Goal: Task Accomplishment & Management: Use online tool/utility

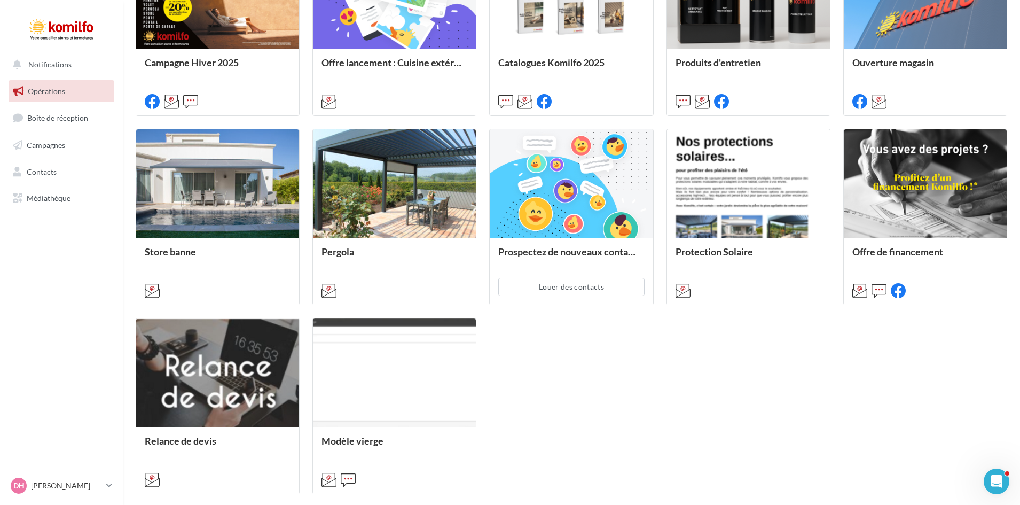
scroll to position [481, 0]
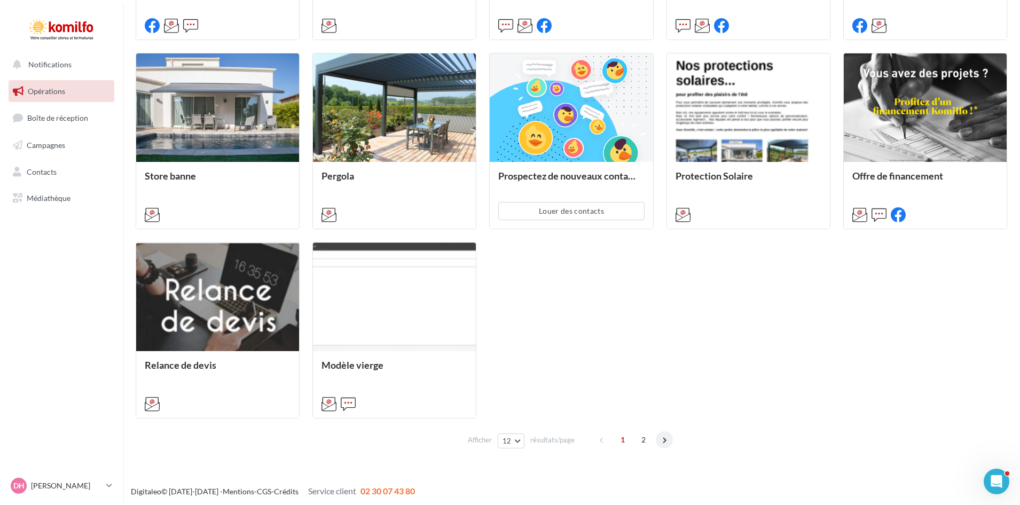
click at [662, 437] on span at bounding box center [664, 439] width 17 height 17
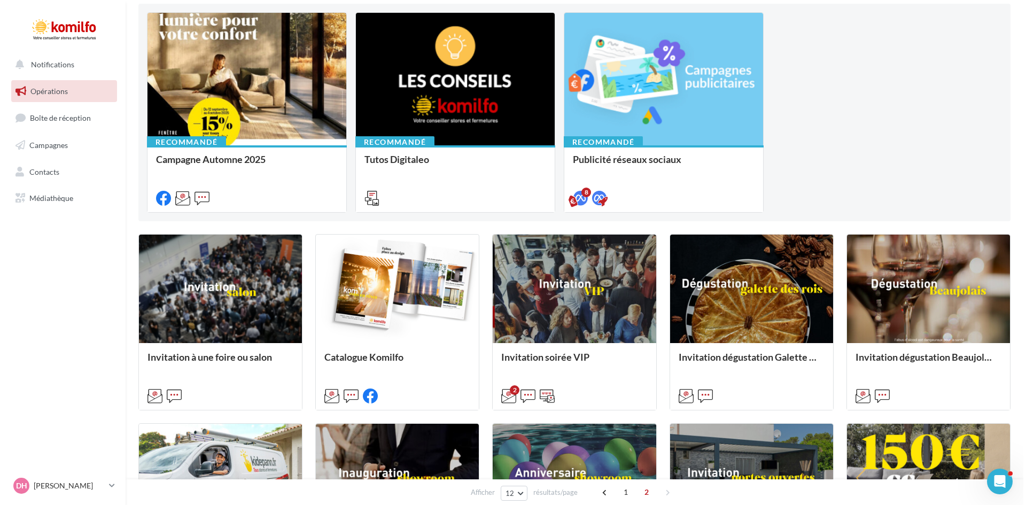
scroll to position [134, 0]
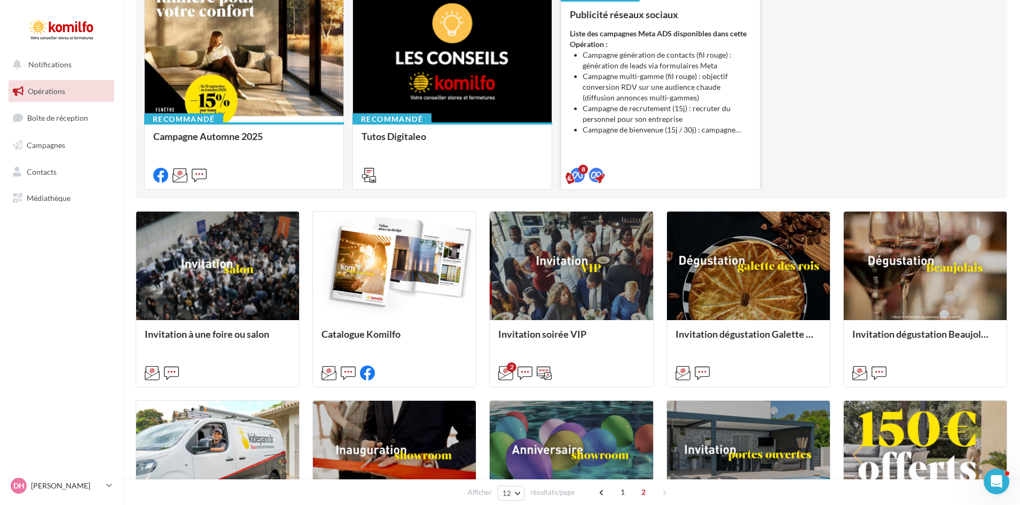
click at [623, 91] on li "Campagne multi-gamme (fil rouge) : objectif conversion RDV sur une audience cha…" at bounding box center [667, 87] width 169 height 32
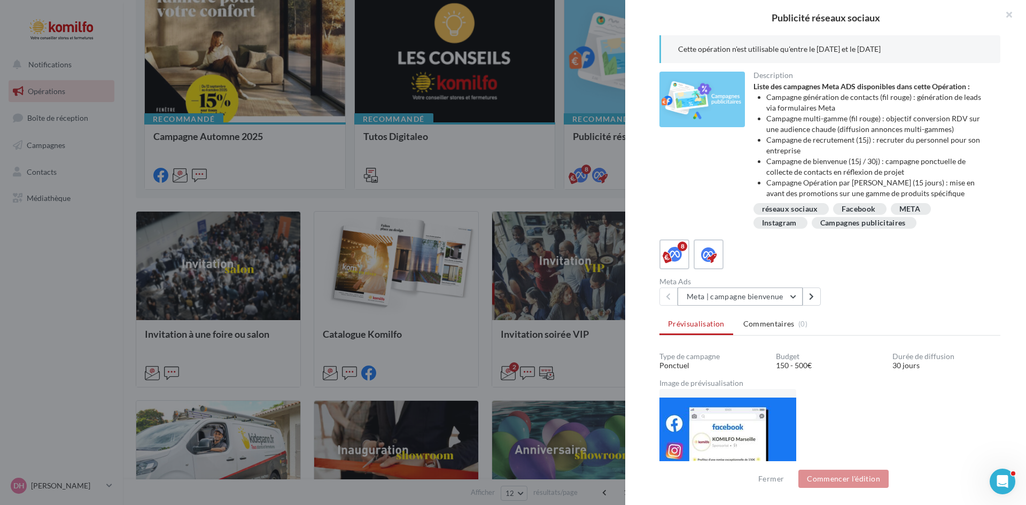
click at [794, 295] on button "Meta | campagne bienvenue" at bounding box center [739, 296] width 125 height 18
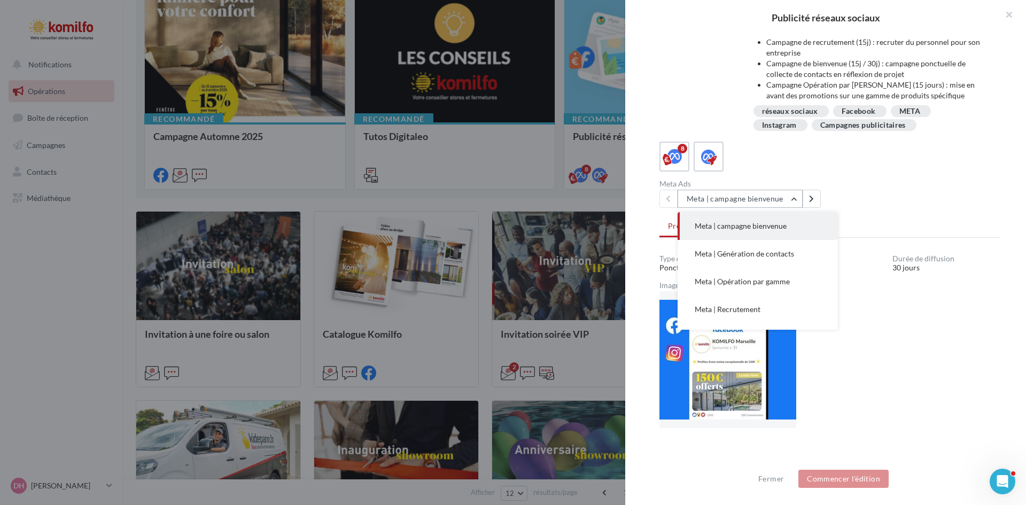
scroll to position [107, 0]
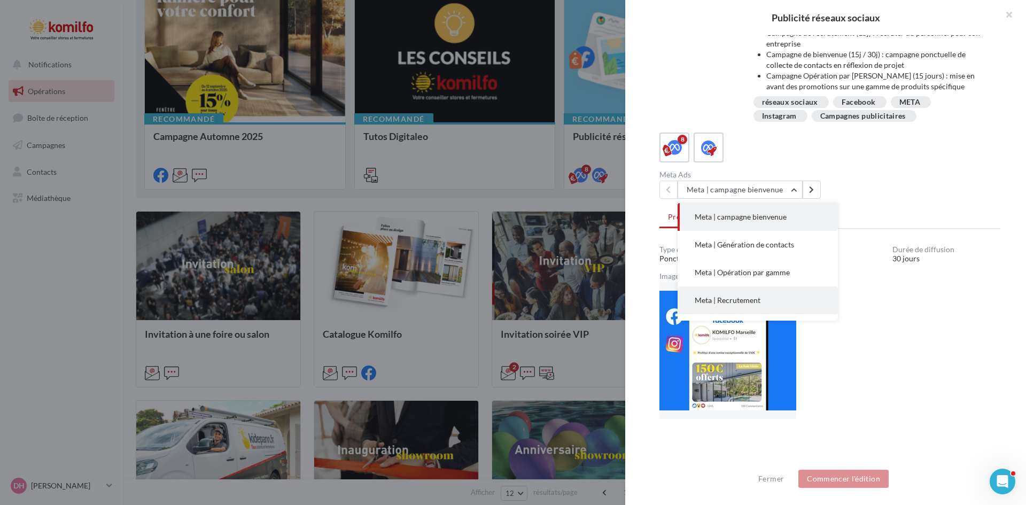
click at [756, 299] on span "Meta | Recrutement" at bounding box center [727, 299] width 66 height 9
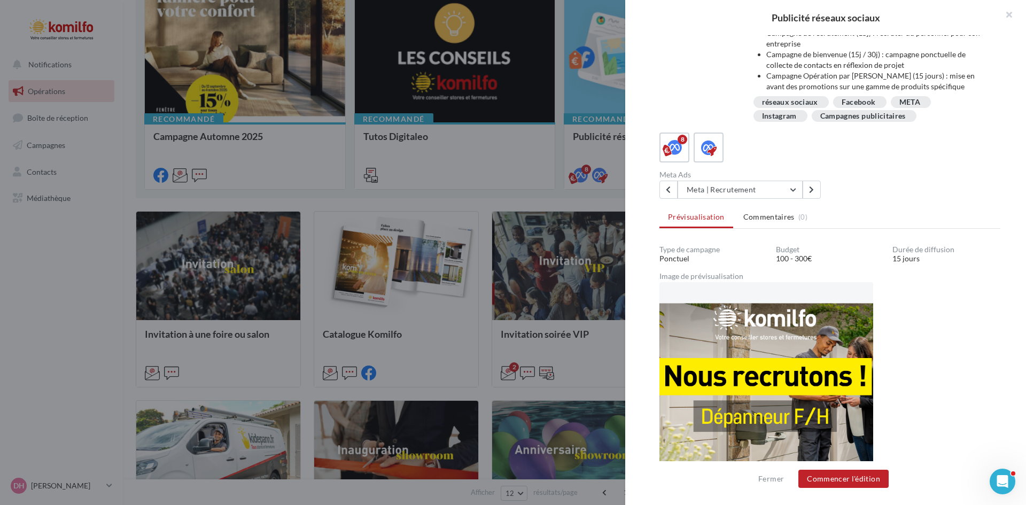
scroll to position [105, 0]
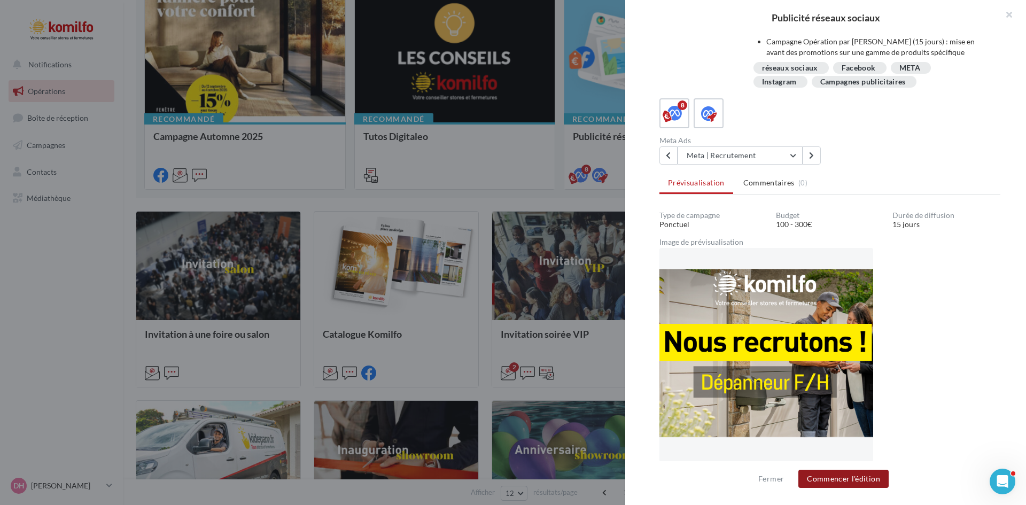
click at [855, 476] on button "Commencer l'édition" at bounding box center [843, 479] width 90 height 18
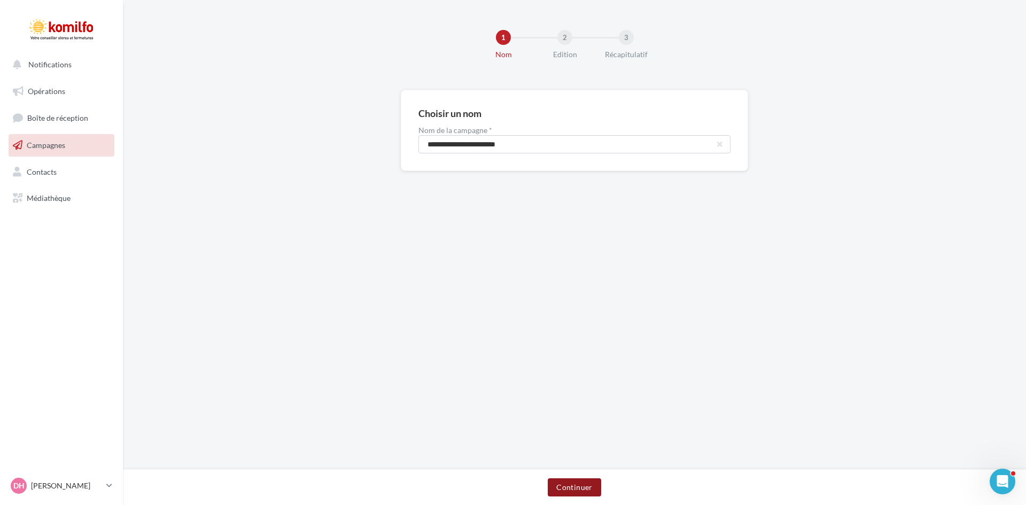
click at [572, 495] on button "Continuer" at bounding box center [574, 487] width 53 height 18
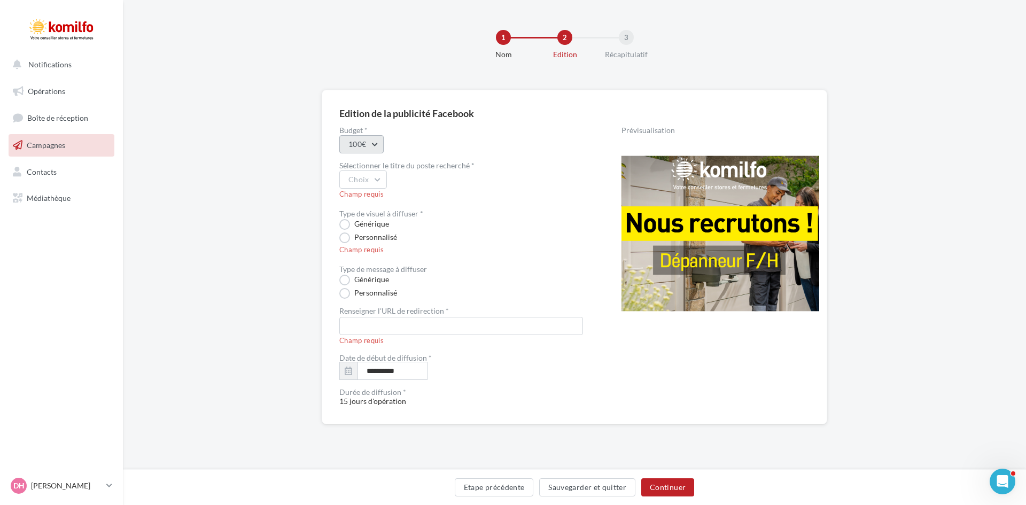
click at [373, 145] on button "100€" at bounding box center [361, 144] width 44 height 18
click at [366, 228] on div "200€" at bounding box center [406, 228] width 132 height 28
click at [377, 178] on button "Choix" at bounding box center [363, 179] width 48 height 18
click at [388, 286] on div "Technico-commercial FH" at bounding box center [406, 291] width 132 height 28
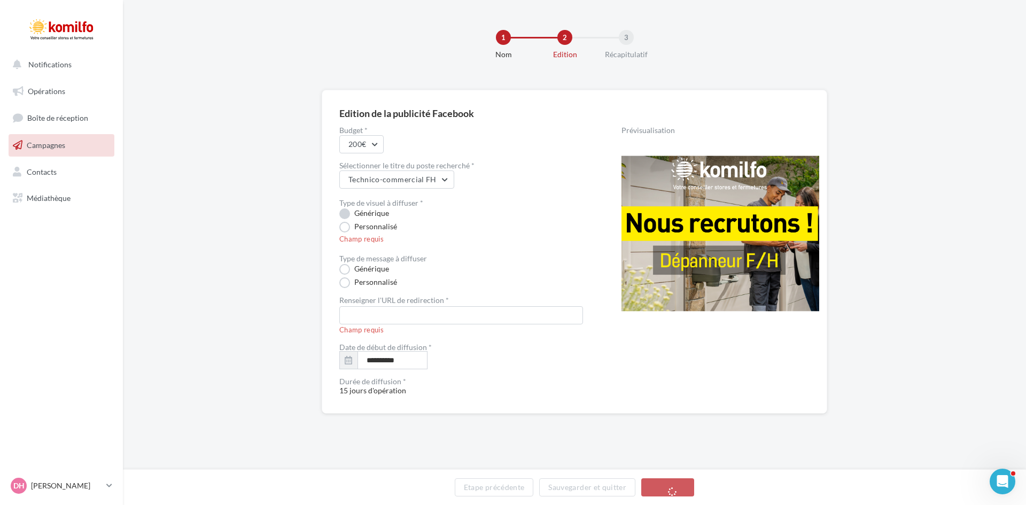
click at [345, 212] on label "Générique" at bounding box center [364, 213] width 50 height 11
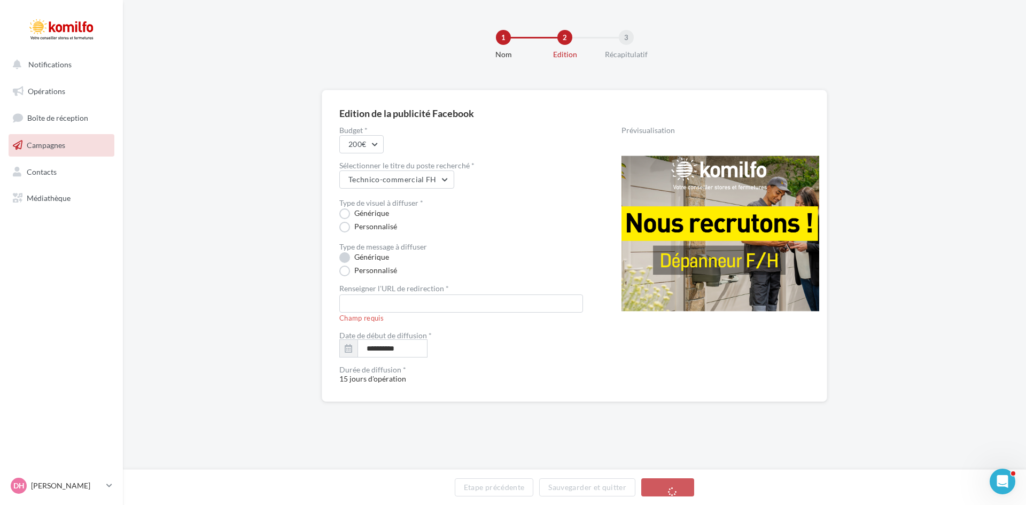
click at [345, 268] on label "Personnalisé" at bounding box center [368, 270] width 58 height 11
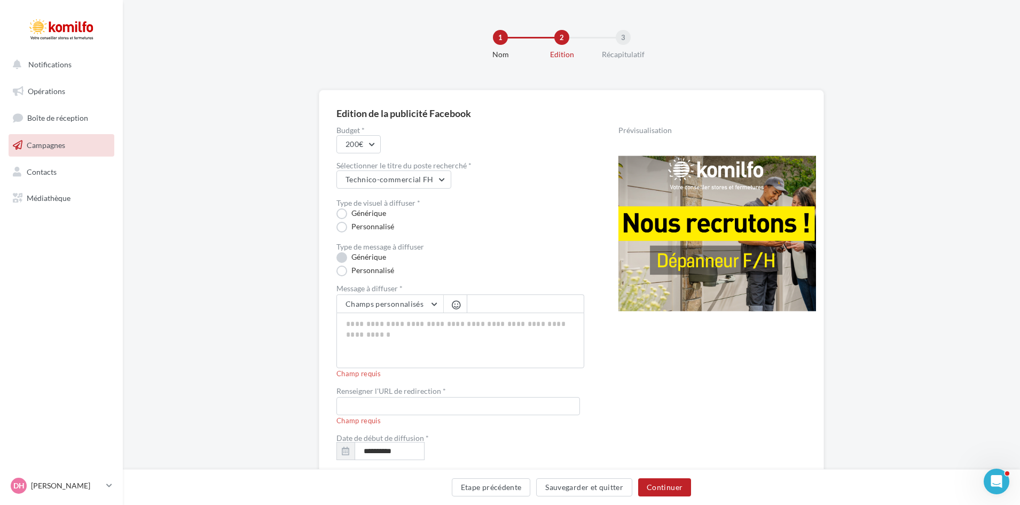
click at [342, 257] on label "Générique" at bounding box center [362, 257] width 50 height 11
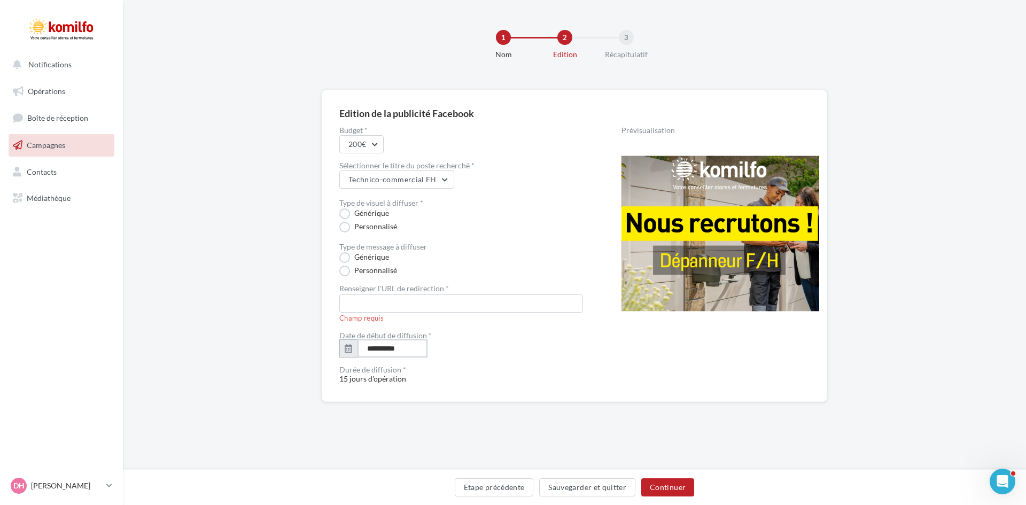
click at [384, 348] on input "**********" at bounding box center [392, 348] width 70 height 18
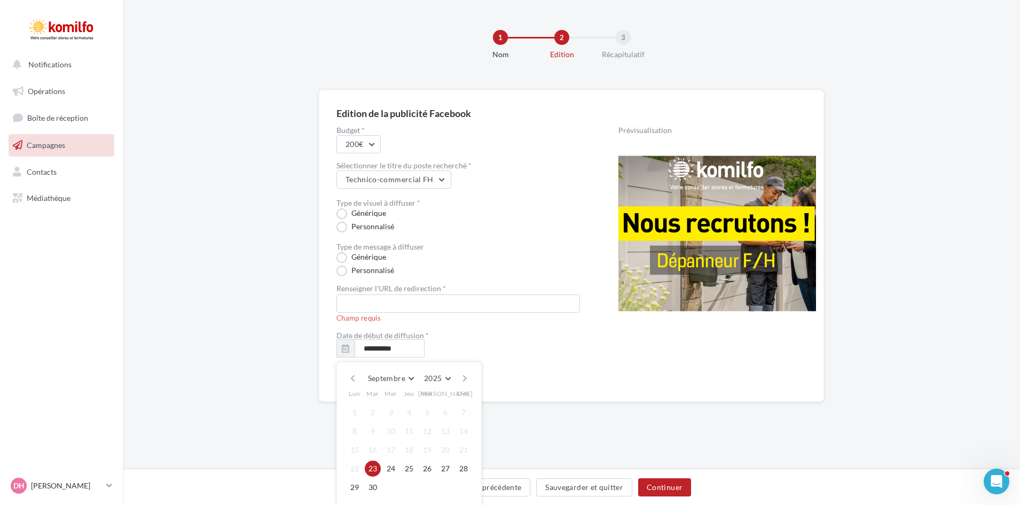
click at [537, 358] on div "**********" at bounding box center [461, 255] width 248 height 257
